Goal: Task Accomplishment & Management: Use online tool/utility

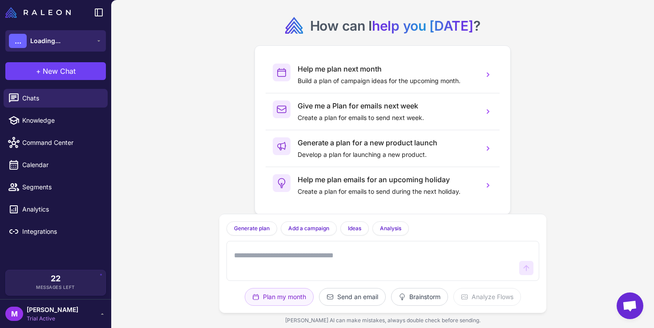
click at [69, 48] on button "... Loading..." at bounding box center [55, 40] width 101 height 21
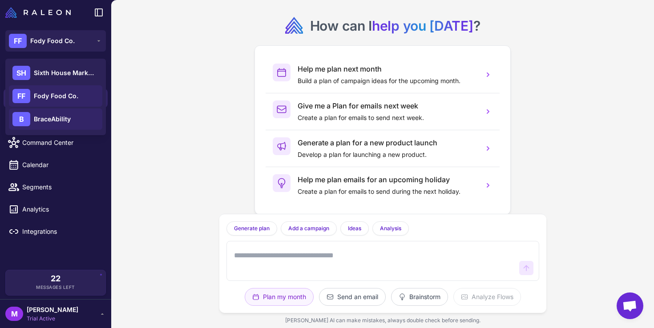
click at [59, 121] on span "BraceAbility" at bounding box center [52, 119] width 37 height 10
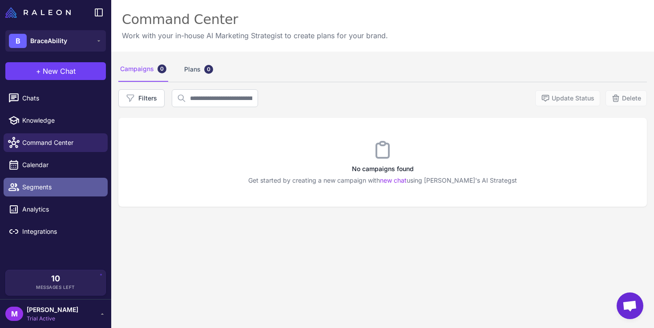
click at [49, 184] on span "Segments" at bounding box center [61, 187] width 78 height 10
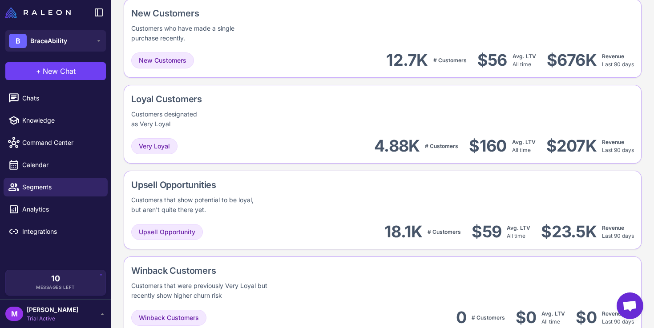
scroll to position [348, 0]
click at [253, 37] on div "New Customers Customers who have made a single purchase recently." at bounding box center [210, 24] width 159 height 36
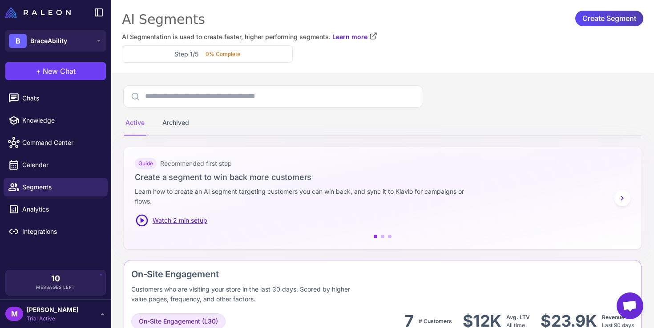
click at [473, 43] on div "AI Segments AI Segmentation is used to create faster, higher performing segment…" at bounding box center [383, 37] width 522 height 52
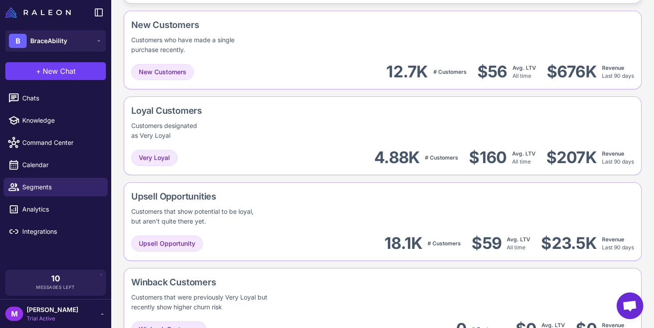
scroll to position [335, 0]
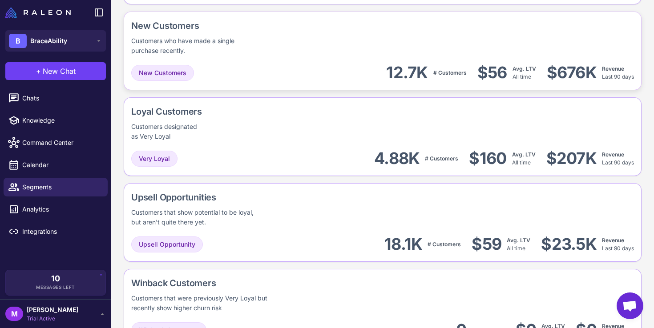
click at [296, 50] on div "New Customers Customers who have made a single purchase recently." at bounding box center [382, 37] width 503 height 36
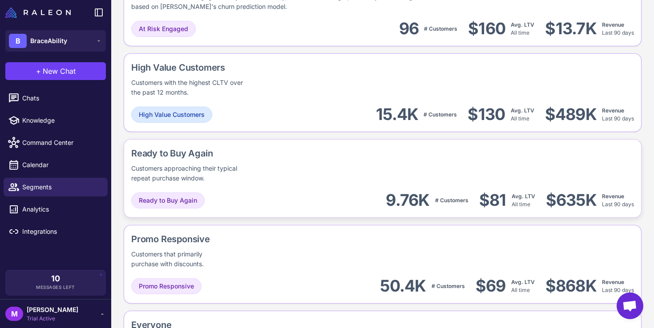
scroll to position [644, 0]
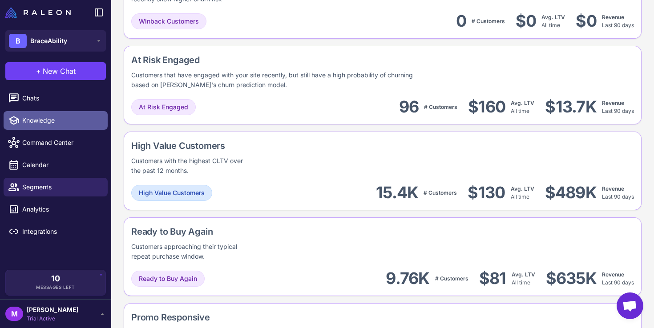
click at [39, 124] on span "Knowledge" at bounding box center [61, 121] width 78 height 10
select select
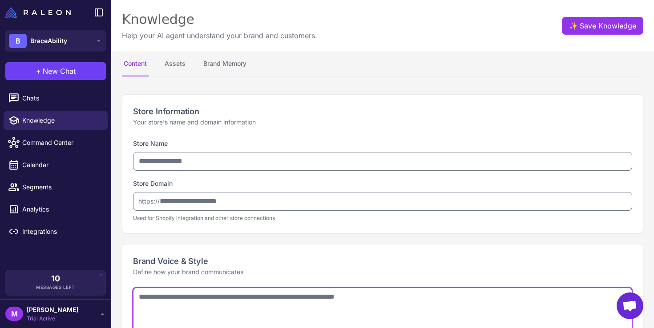
click at [194, 295] on textarea at bounding box center [382, 316] width 499 height 57
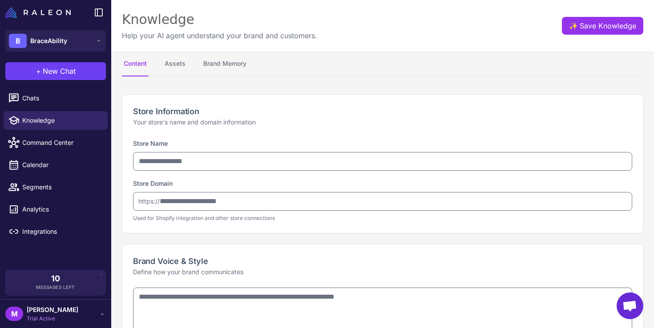
type input "**********"
type textarea "**********"
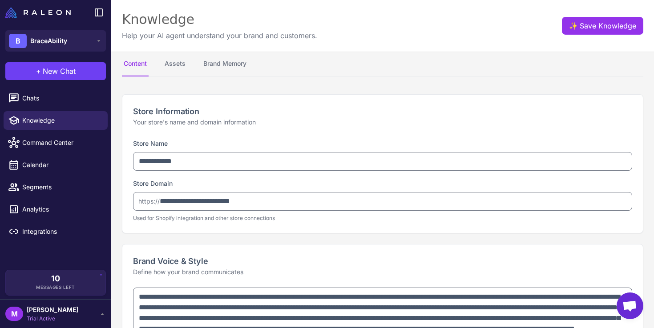
type textarea "**********"
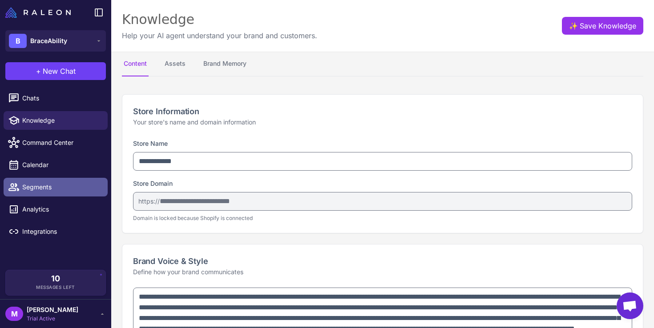
click at [50, 186] on span "Segments" at bounding box center [61, 187] width 78 height 10
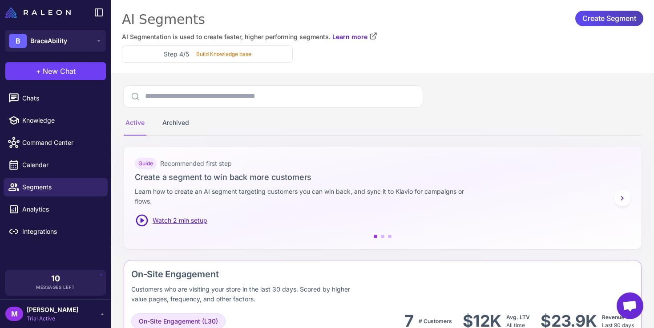
scroll to position [3, 0]
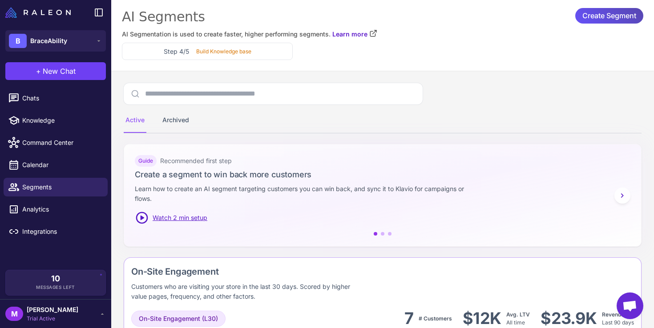
click at [603, 16] on span "Create Segment" at bounding box center [610, 16] width 54 height 16
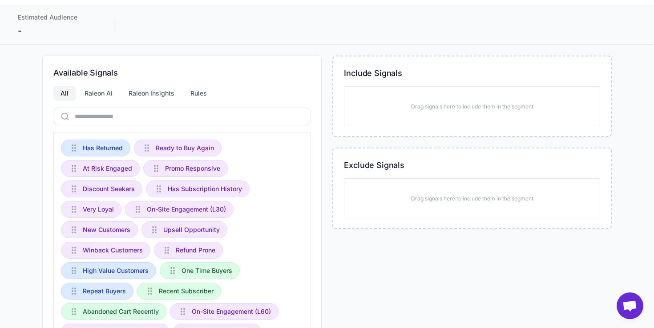
scroll to position [0, 0]
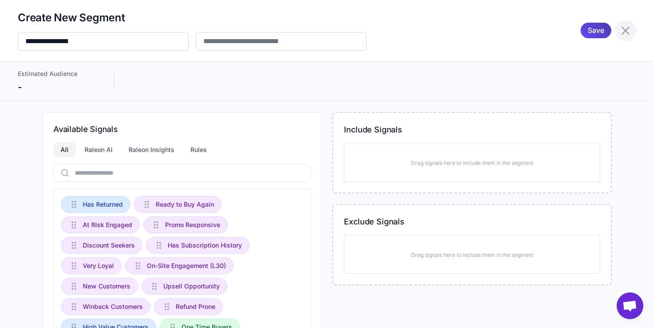
click at [627, 31] on icon at bounding box center [626, 31] width 8 height 8
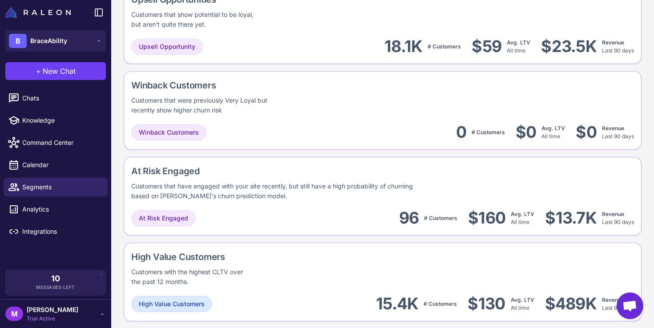
scroll to position [796, 0]
